Goal: Task Accomplishment & Management: Manage account settings

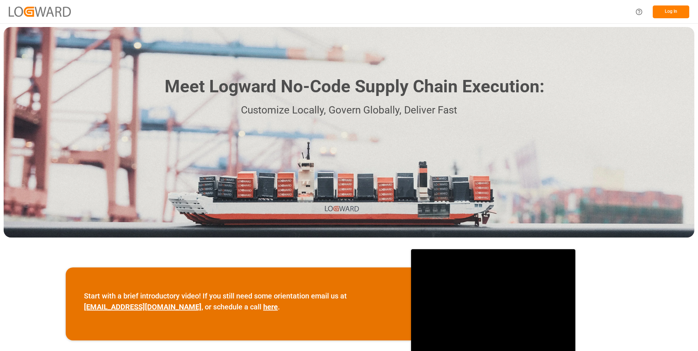
click at [674, 11] on button "Log In" at bounding box center [671, 11] width 37 height 13
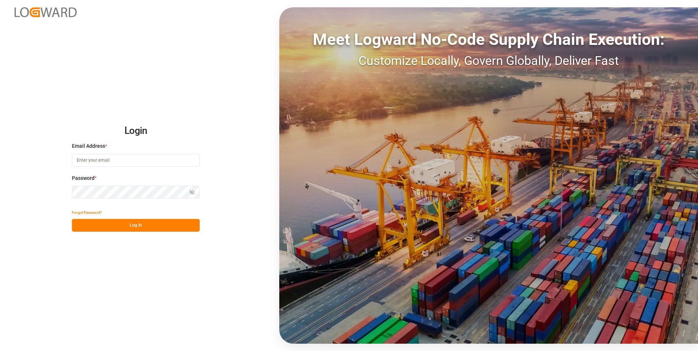
type input "[PERSON_NAME][EMAIL_ADDRESS][DOMAIN_NAME]"
click at [131, 225] on button "Log In" at bounding box center [136, 225] width 128 height 13
